Goal: Find specific page/section

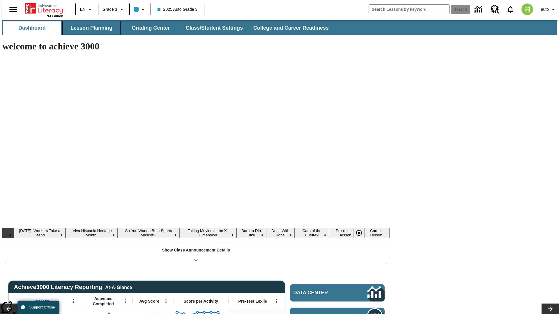
click at [89, 28] on button "Lesson Planning" at bounding box center [91, 28] width 58 height 14
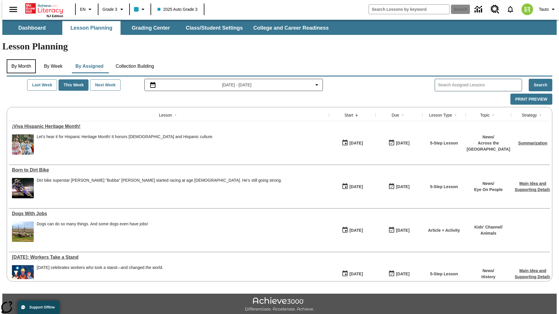
click at [19, 59] on button "By Month" at bounding box center [21, 66] width 29 height 14
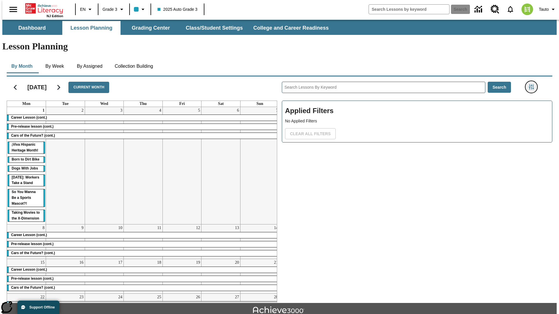
click at [533, 84] on icon "Filters Side menu" at bounding box center [530, 86] width 5 height 5
